Goal: Entertainment & Leisure: Consume media (video, audio)

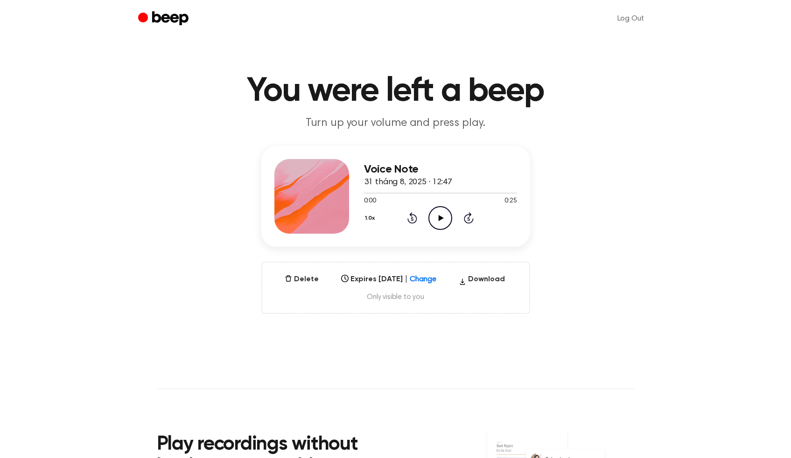
click at [439, 217] on icon at bounding box center [441, 218] width 5 height 6
click at [439, 217] on icon at bounding box center [440, 218] width 4 height 6
click at [439, 217] on icon at bounding box center [441, 218] width 5 height 6
click at [439, 217] on icon at bounding box center [440, 218] width 4 height 6
click at [439, 217] on icon at bounding box center [441, 218] width 5 height 6
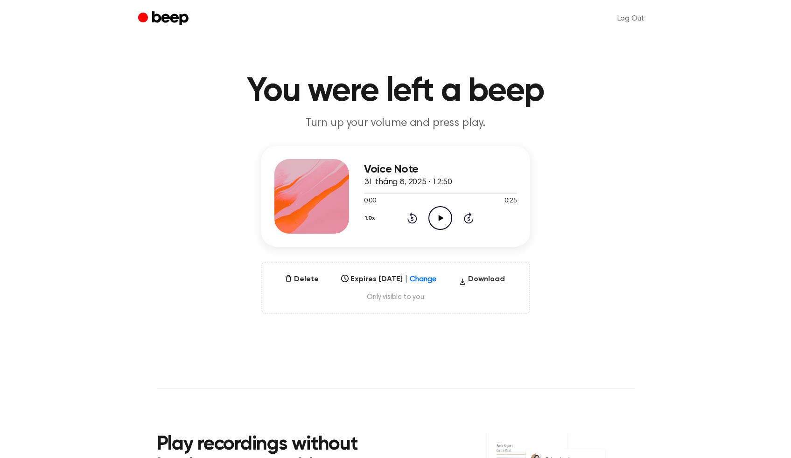
click at [438, 213] on icon "Play Audio" at bounding box center [440, 218] width 24 height 24
